Goal: Task Accomplishment & Management: Contribute content

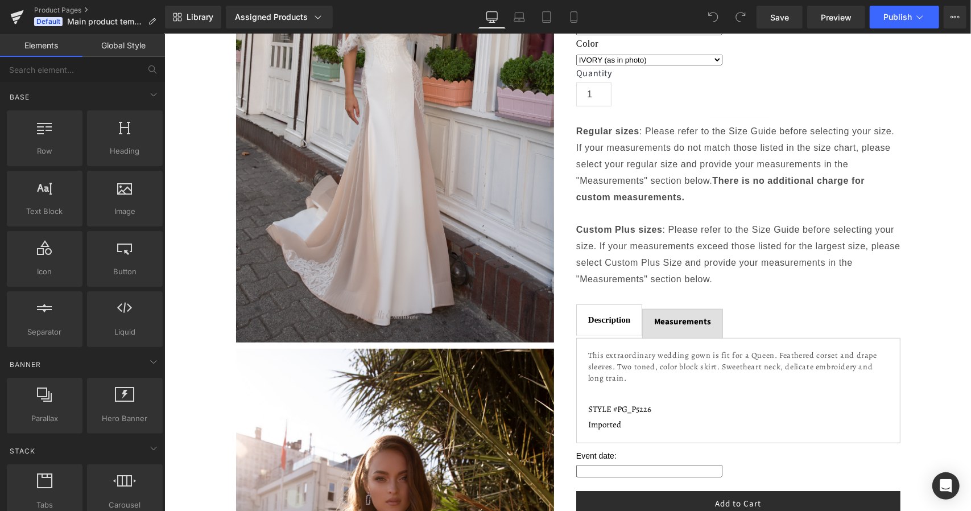
click at [672, 315] on b "Measurements" at bounding box center [681, 321] width 57 height 12
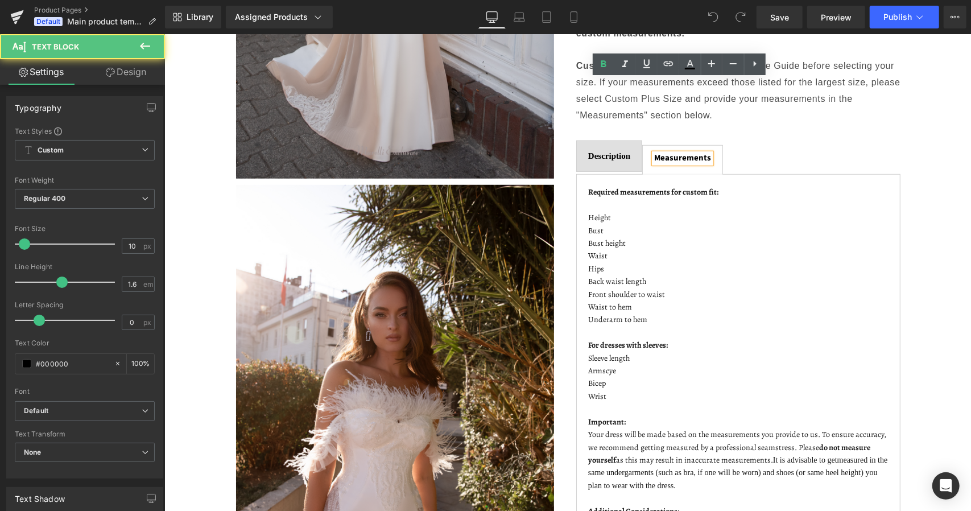
scroll to position [533, 0]
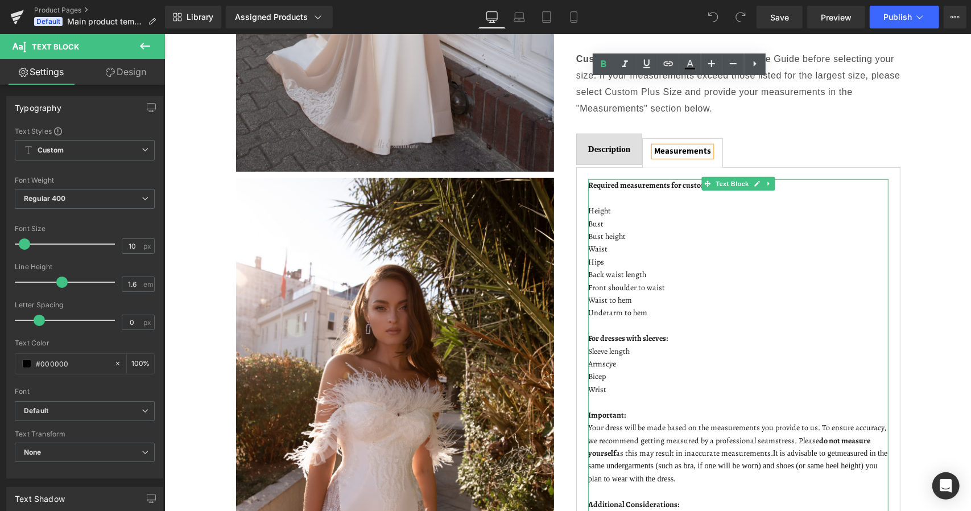
click at [599, 370] on p "Bicep" at bounding box center [738, 376] width 300 height 13
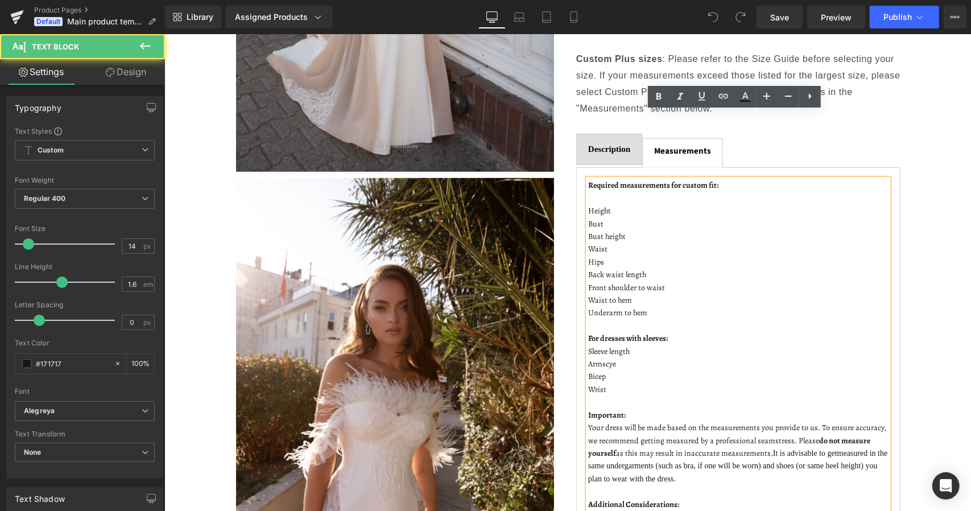
click at [590, 370] on p "Bicep" at bounding box center [738, 376] width 300 height 13
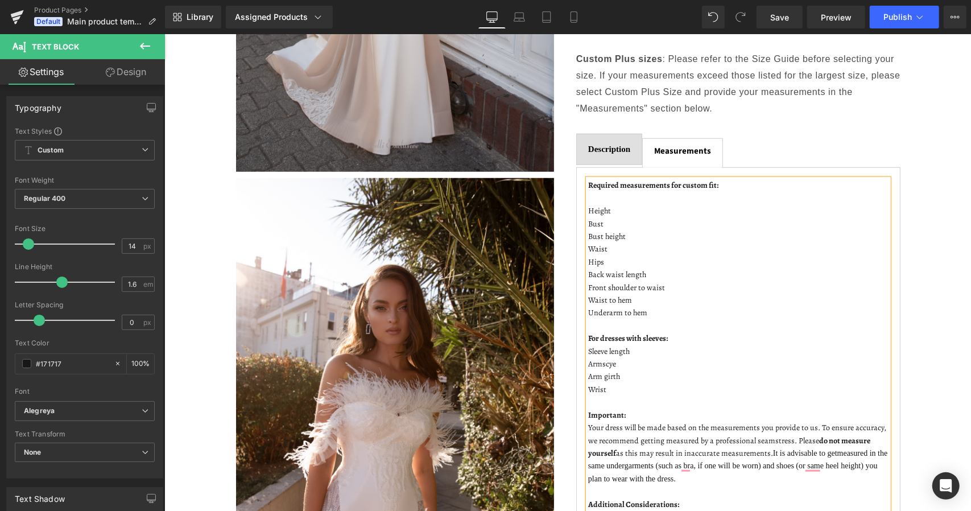
click at [613, 357] on p "Armscye" at bounding box center [738, 363] width 300 height 13
click at [778, 26] on link "Save" at bounding box center [779, 17] width 46 height 23
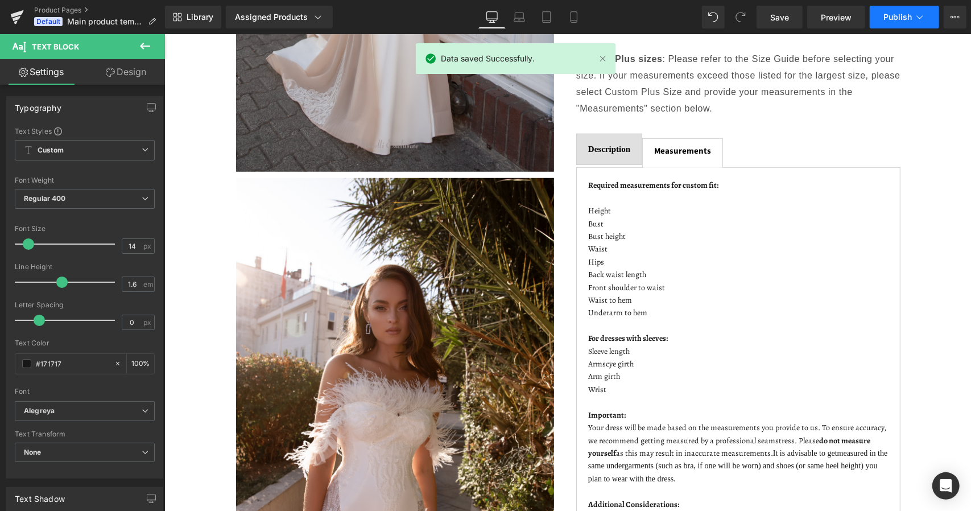
click at [891, 16] on span "Publish" at bounding box center [897, 17] width 28 height 9
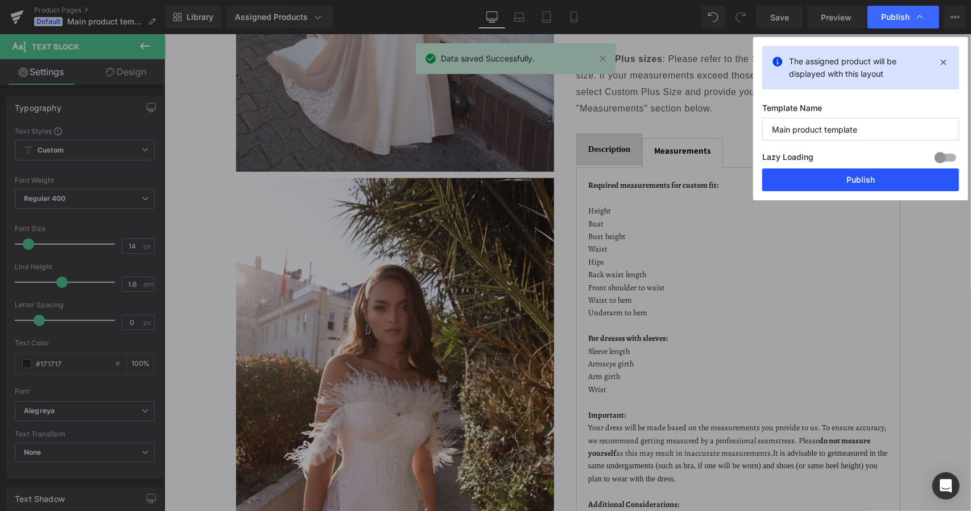
click at [884, 182] on button "Publish" at bounding box center [860, 179] width 197 height 23
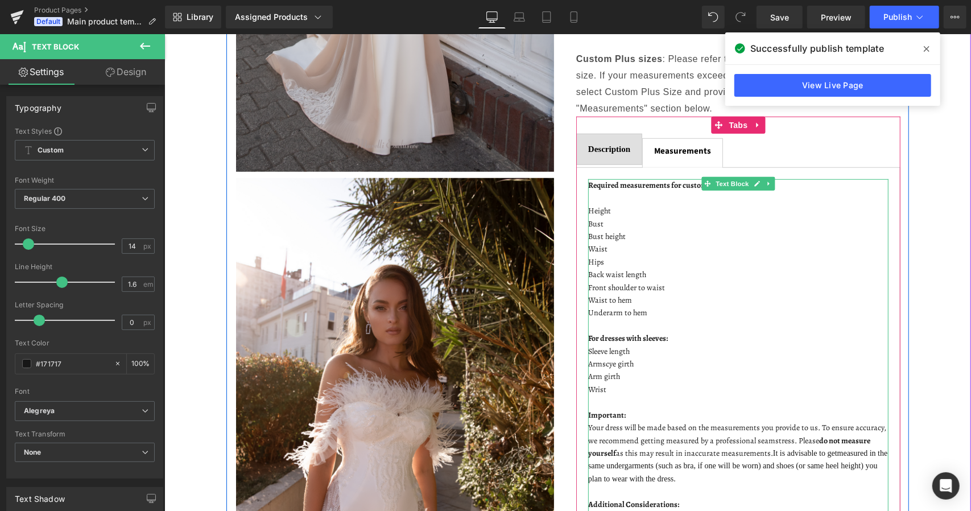
click at [623, 357] on p "Armscye girth" at bounding box center [738, 363] width 300 height 13
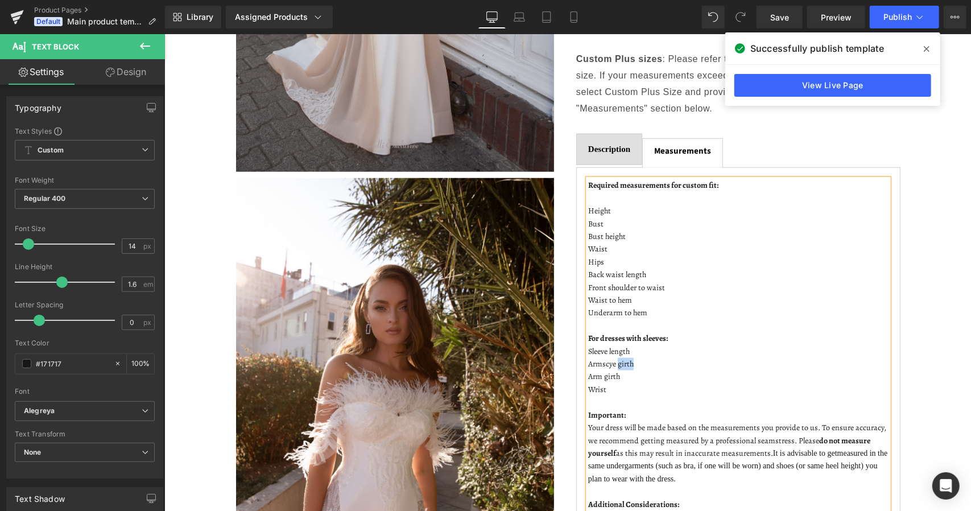
click at [623, 357] on p "Armscye girth" at bounding box center [738, 363] width 300 height 13
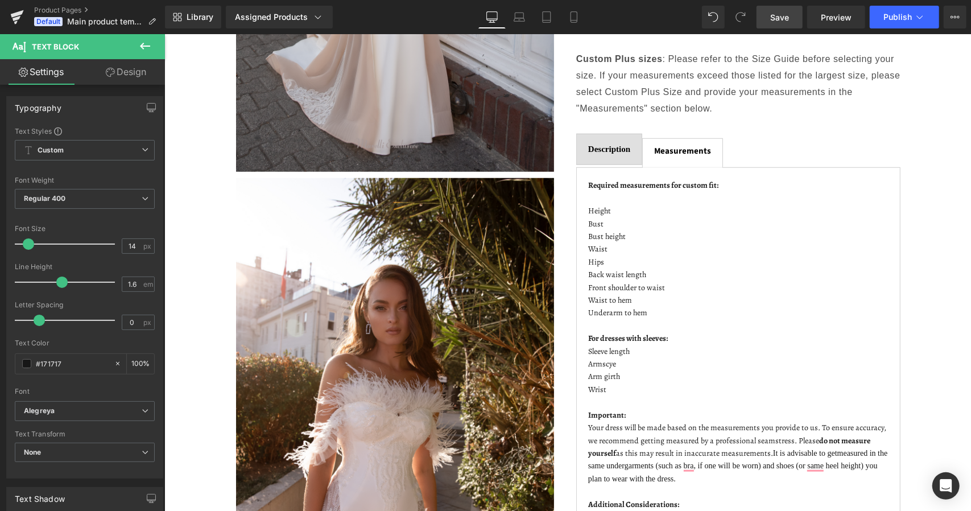
drag, startPoint x: 771, startPoint y: 10, endPoint x: 543, endPoint y: 267, distance: 343.2
click at [771, 10] on link "Save" at bounding box center [779, 17] width 46 height 23
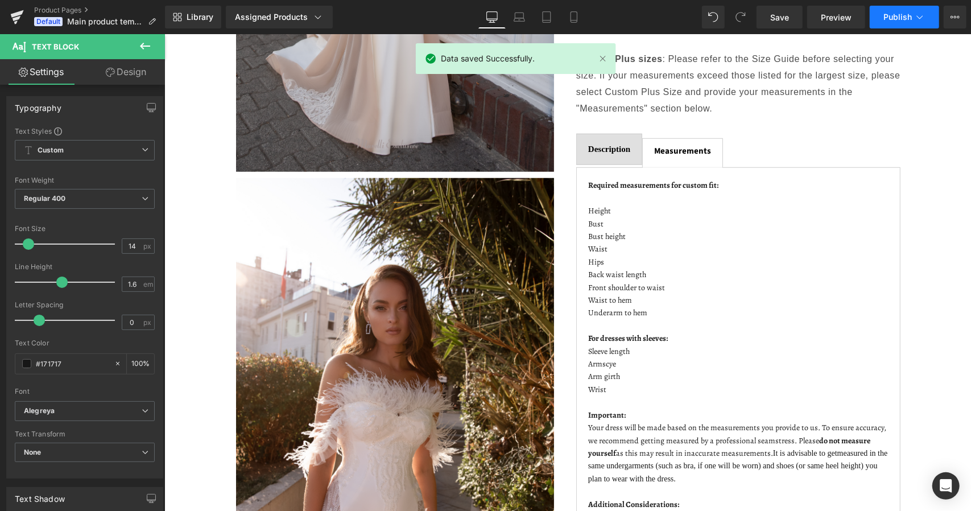
click at [896, 22] on button "Publish" at bounding box center [904, 17] width 69 height 23
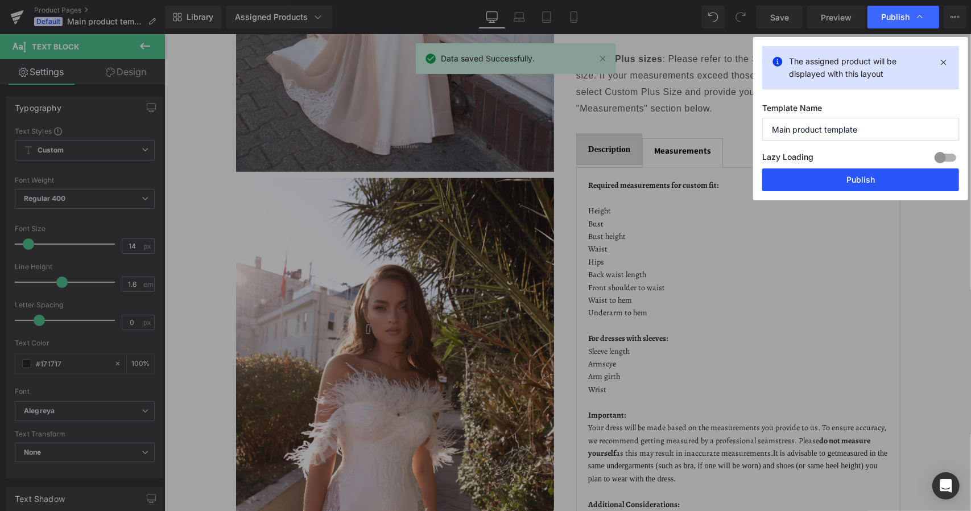
click at [864, 177] on button "Publish" at bounding box center [860, 179] width 197 height 23
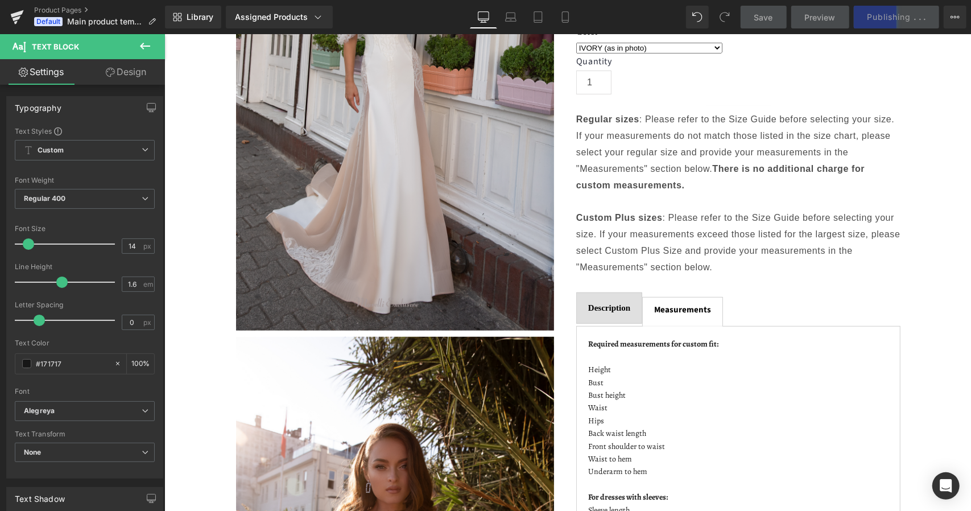
scroll to position [398, 0]
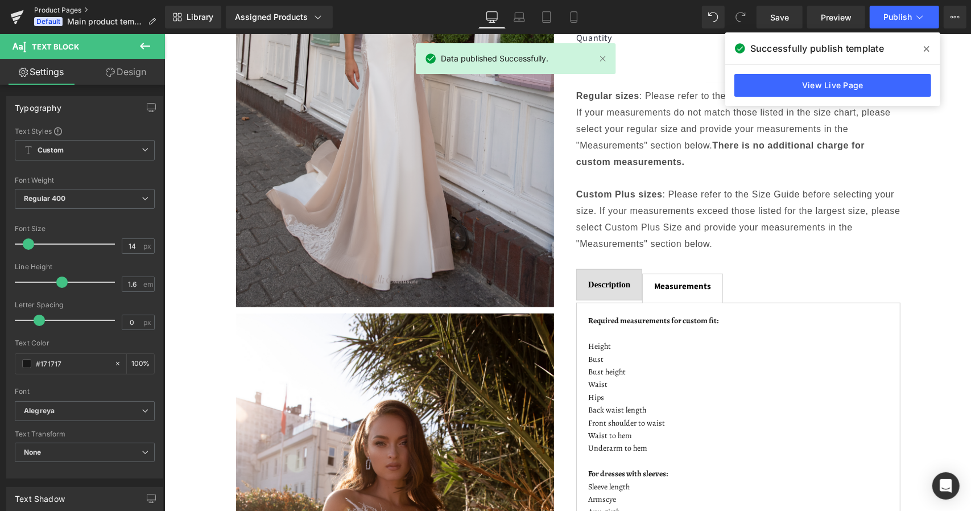
click at [61, 11] on link "Product Pages" at bounding box center [99, 10] width 131 height 9
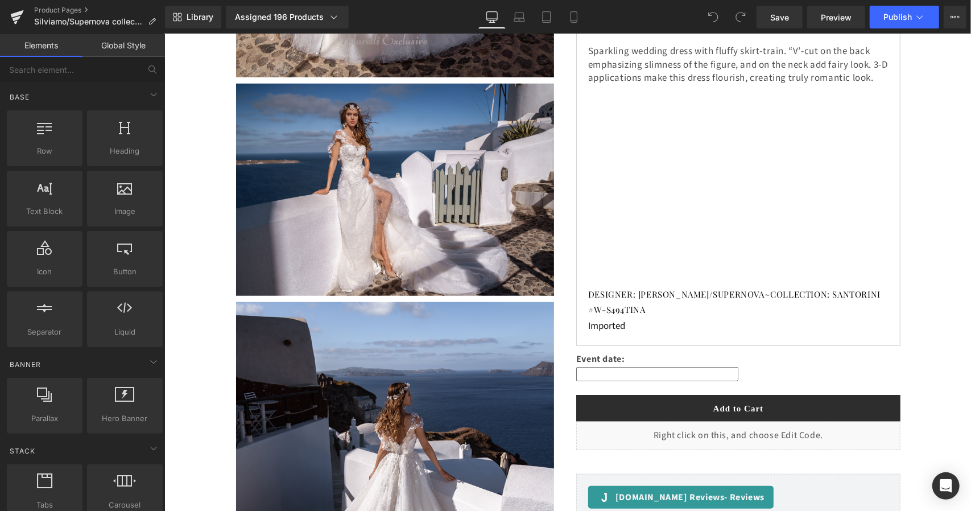
scroll to position [398, 0]
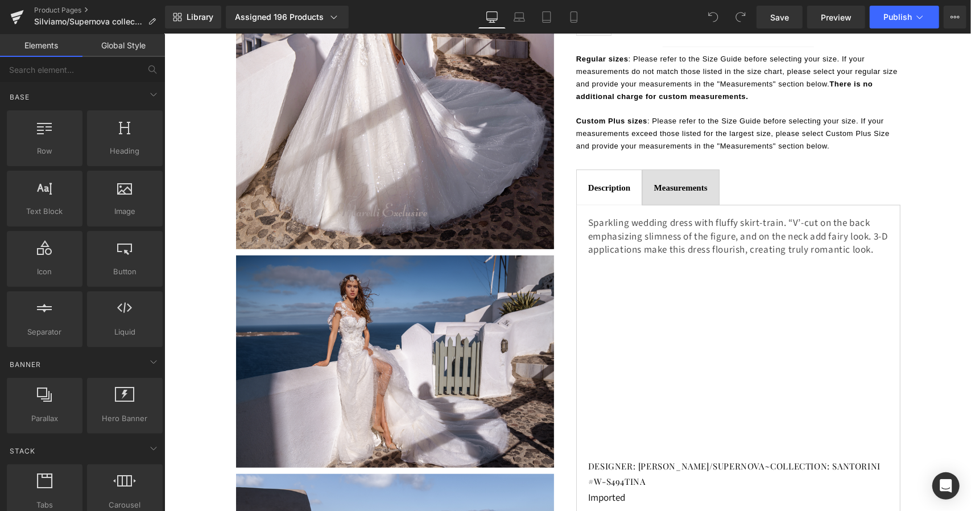
click at [667, 183] on span "Measurements" at bounding box center [679, 187] width 53 height 9
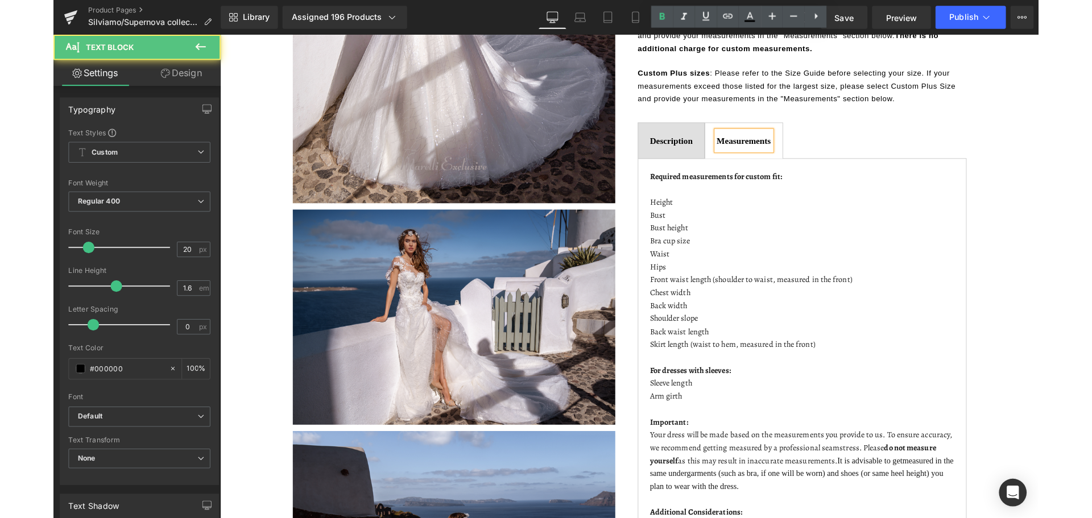
scroll to position [512, 0]
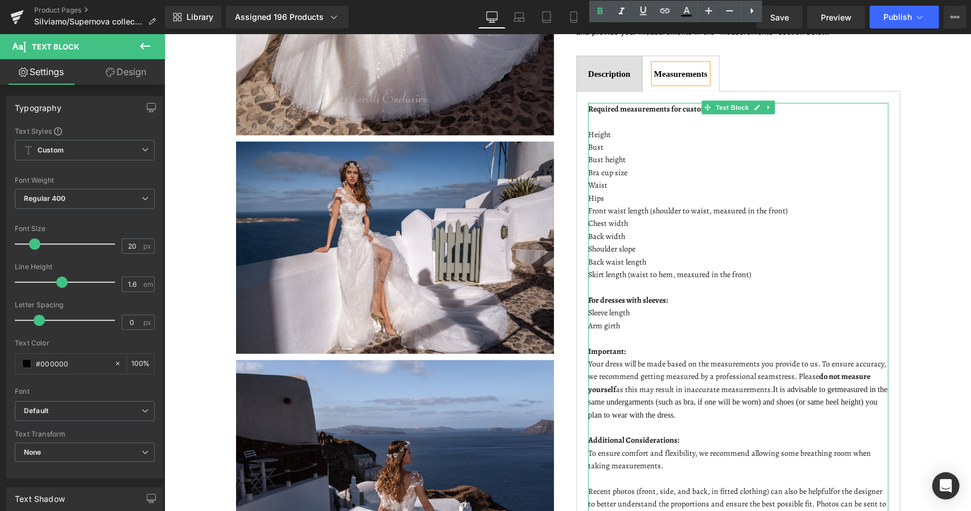
click at [626, 319] on p "Arm girth" at bounding box center [738, 325] width 300 height 13
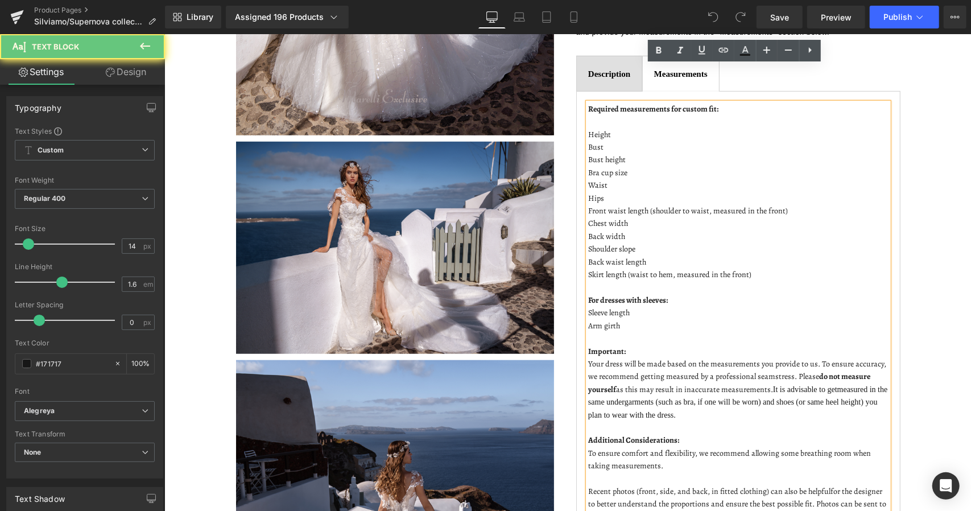
click at [618, 319] on p "Arm girth" at bounding box center [738, 325] width 300 height 13
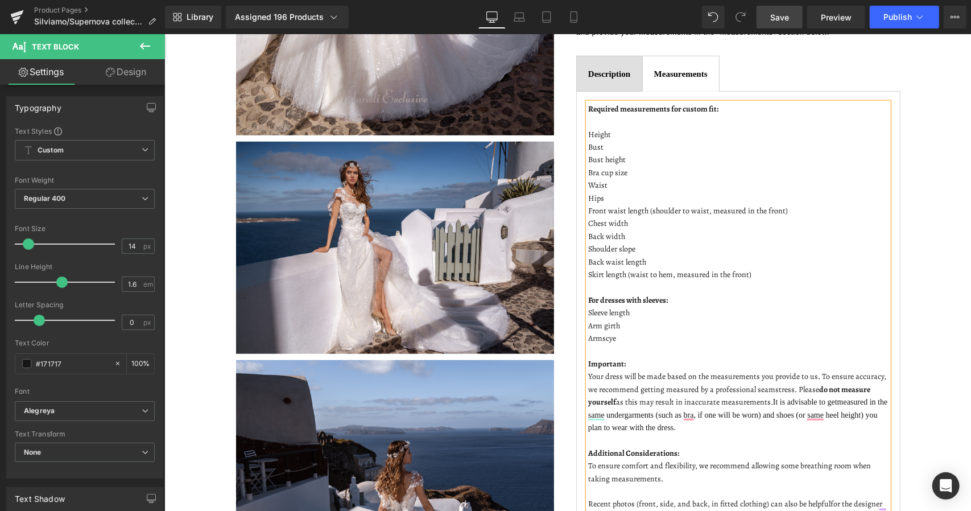
click at [783, 19] on span "Save" at bounding box center [779, 17] width 19 height 12
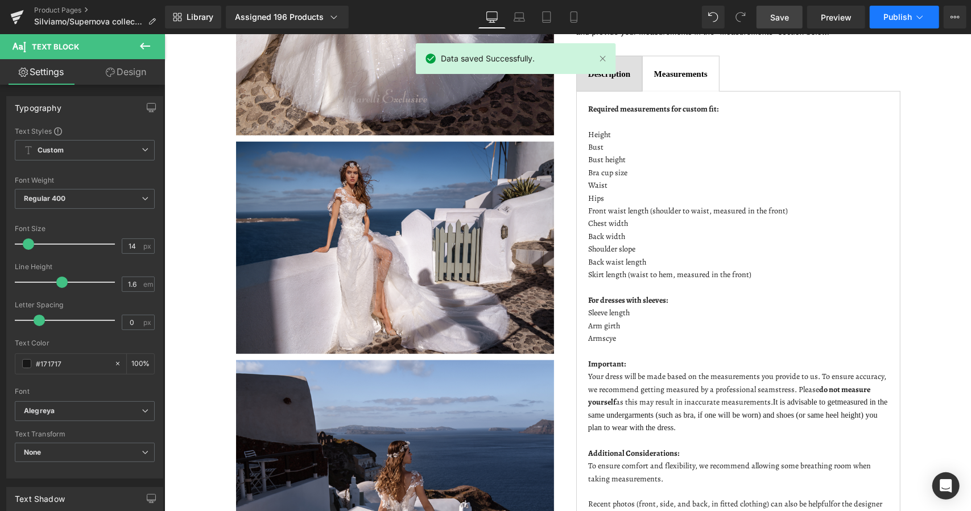
click at [896, 15] on span "Publish" at bounding box center [897, 17] width 28 height 9
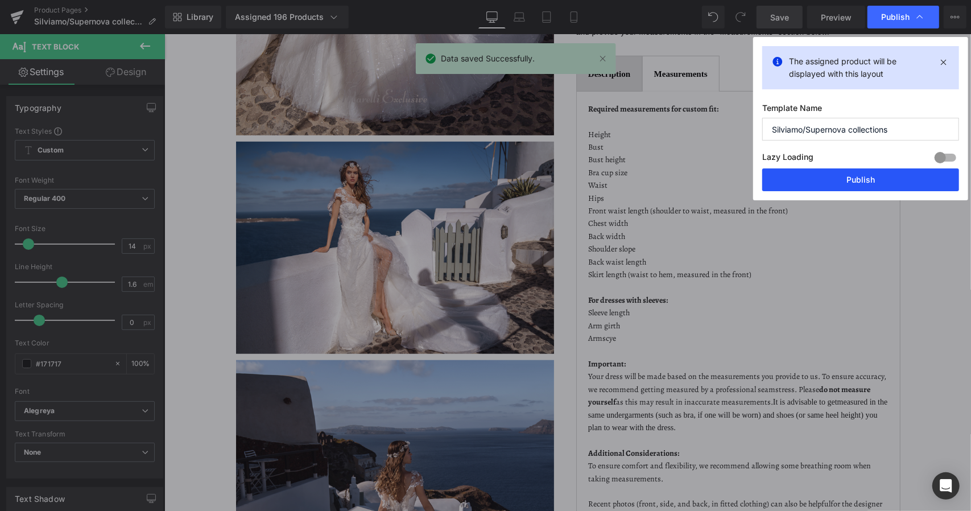
click at [893, 177] on button "Publish" at bounding box center [860, 179] width 197 height 23
